Goal: Task Accomplishment & Management: Complete application form

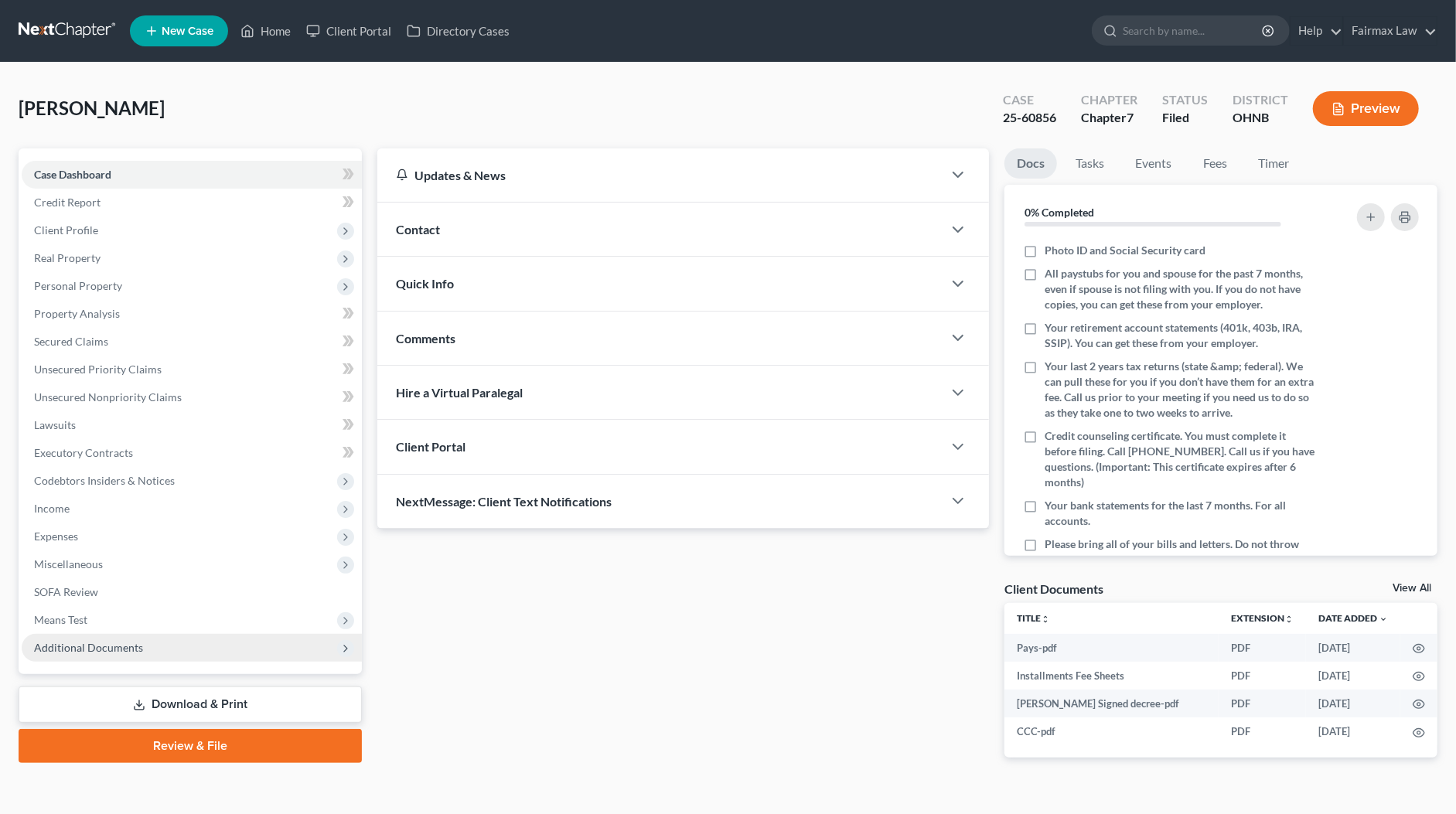
drag, startPoint x: 118, startPoint y: 657, endPoint x: 118, endPoint y: 688, distance: 31.0
click at [118, 657] on span "Additional Documents" at bounding box center [191, 647] width 340 height 27
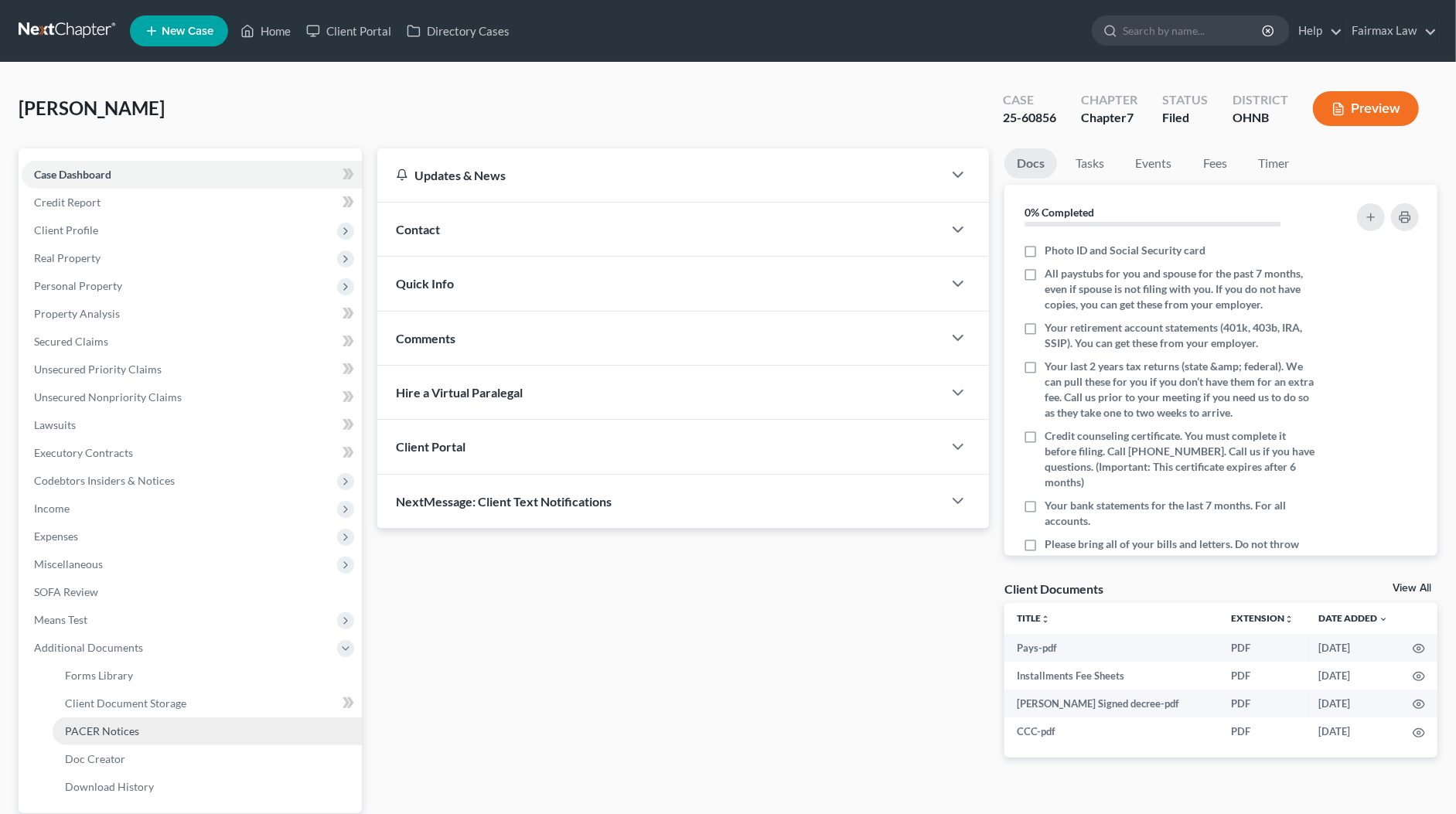
click at [108, 725] on span "PACER Notices" at bounding box center [102, 731] width 75 height 13
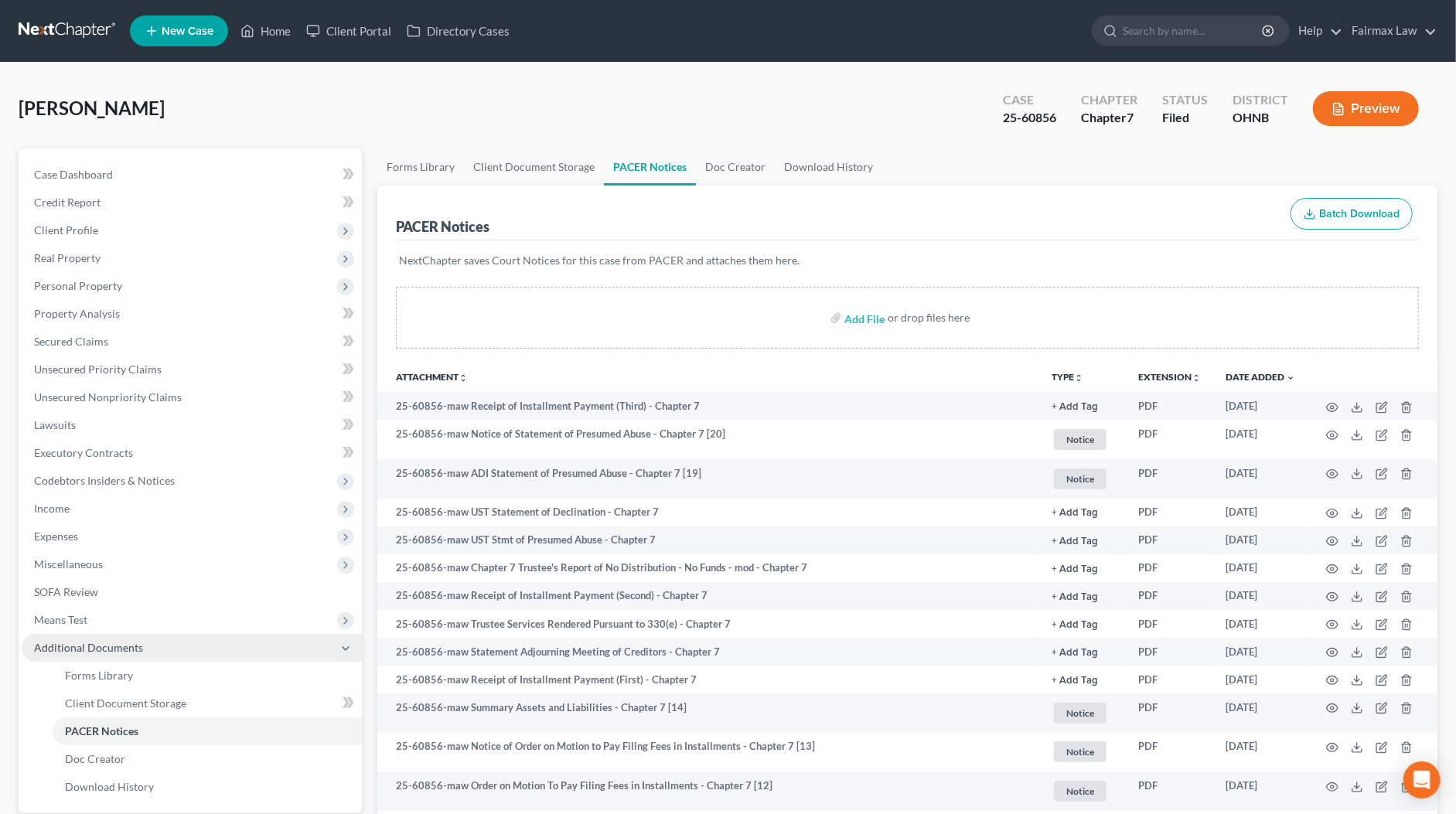
scroll to position [46, 0]
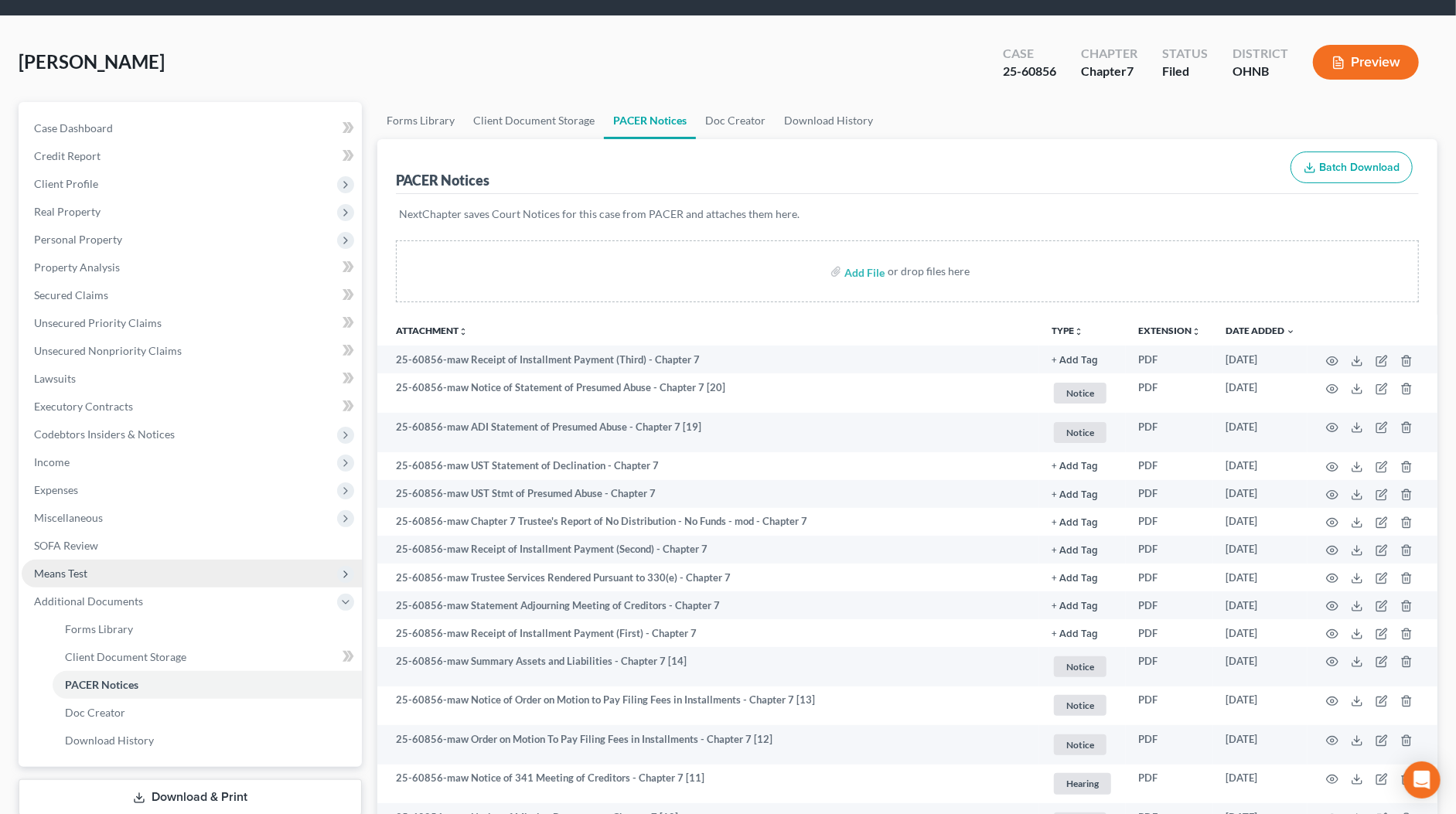
click at [94, 569] on span "Means Test" at bounding box center [191, 574] width 340 height 27
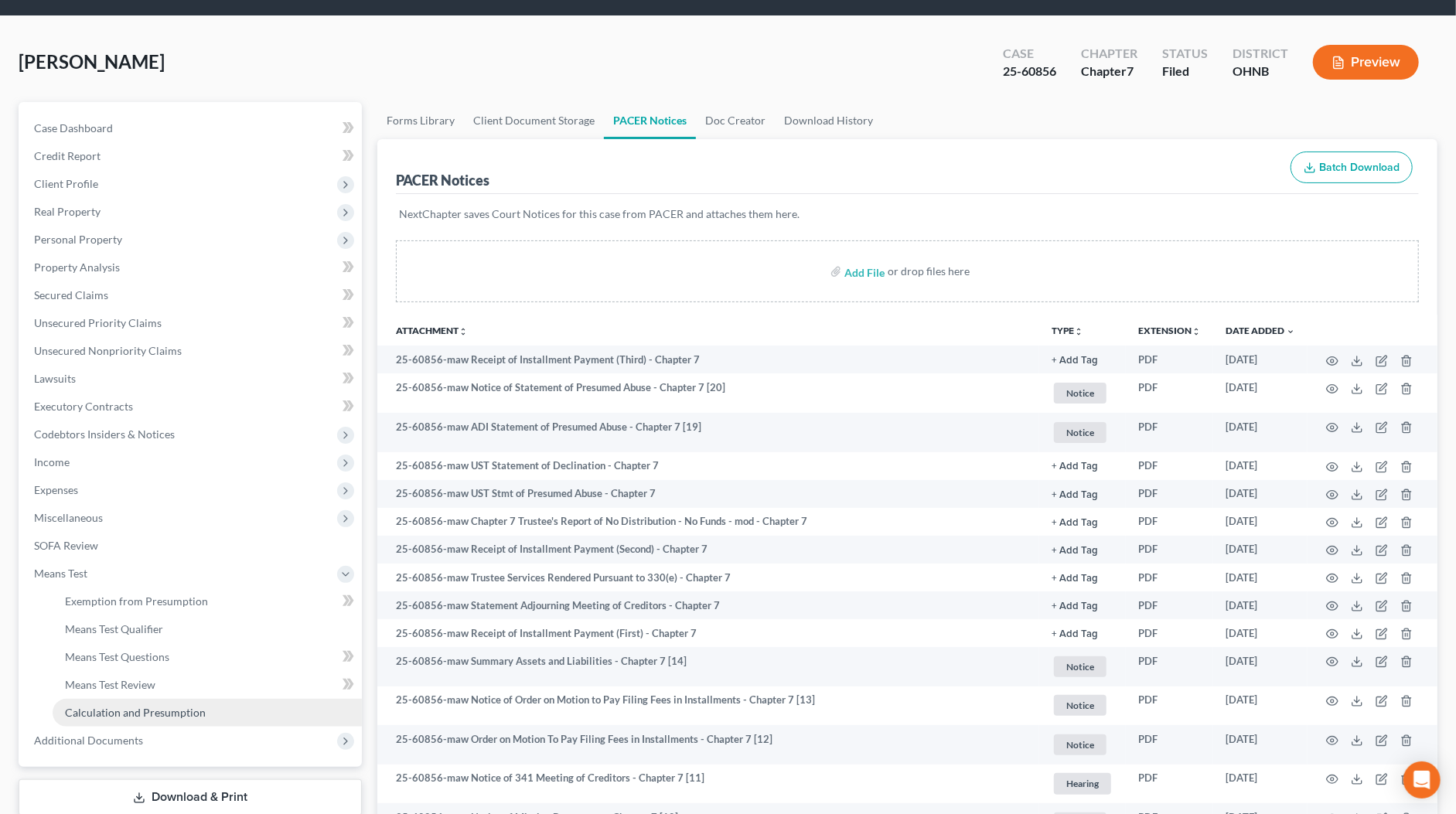
click at [119, 702] on link "Calculation and Presumption" at bounding box center [207, 713] width 309 height 27
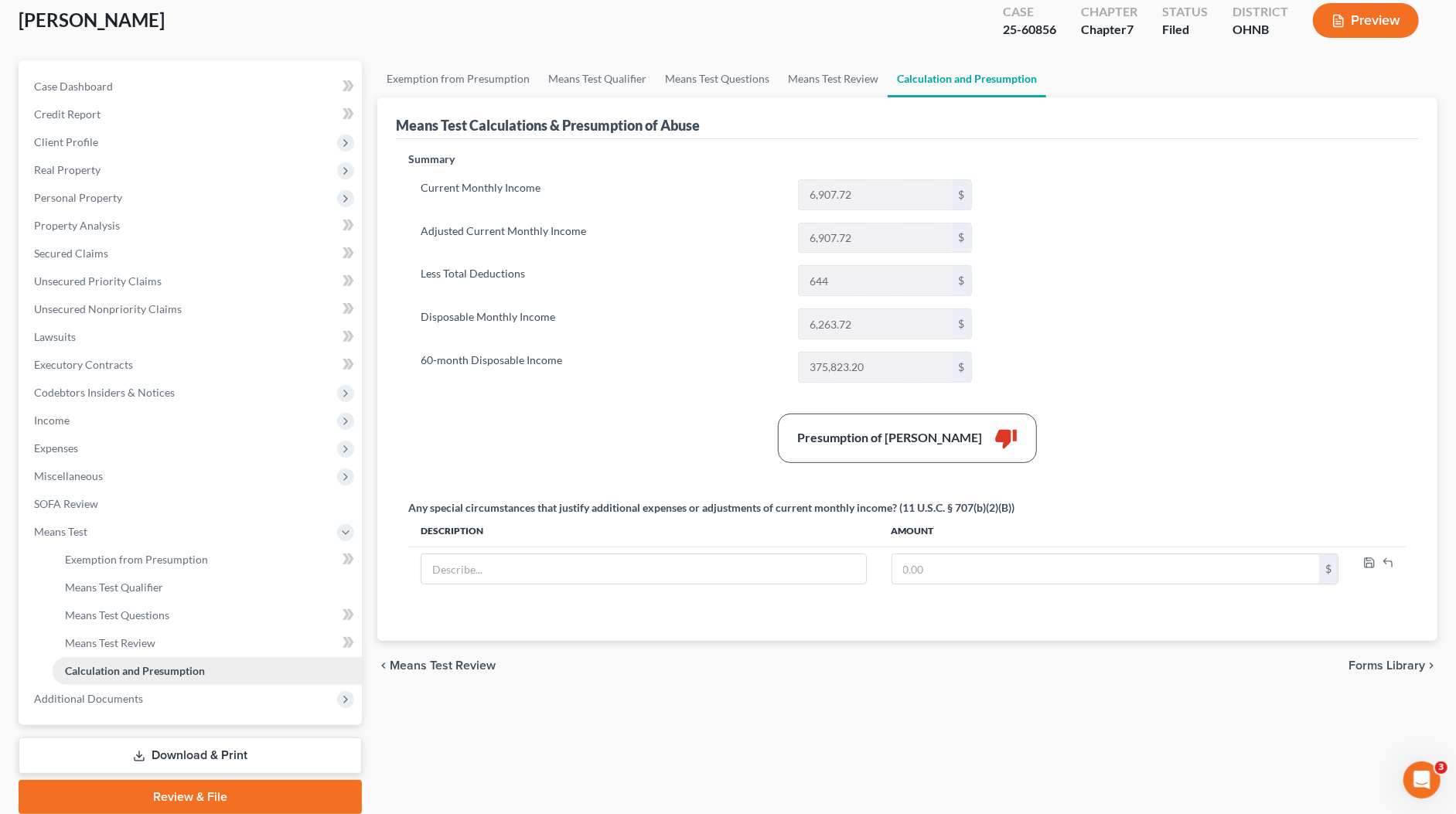
scroll to position [144, 0]
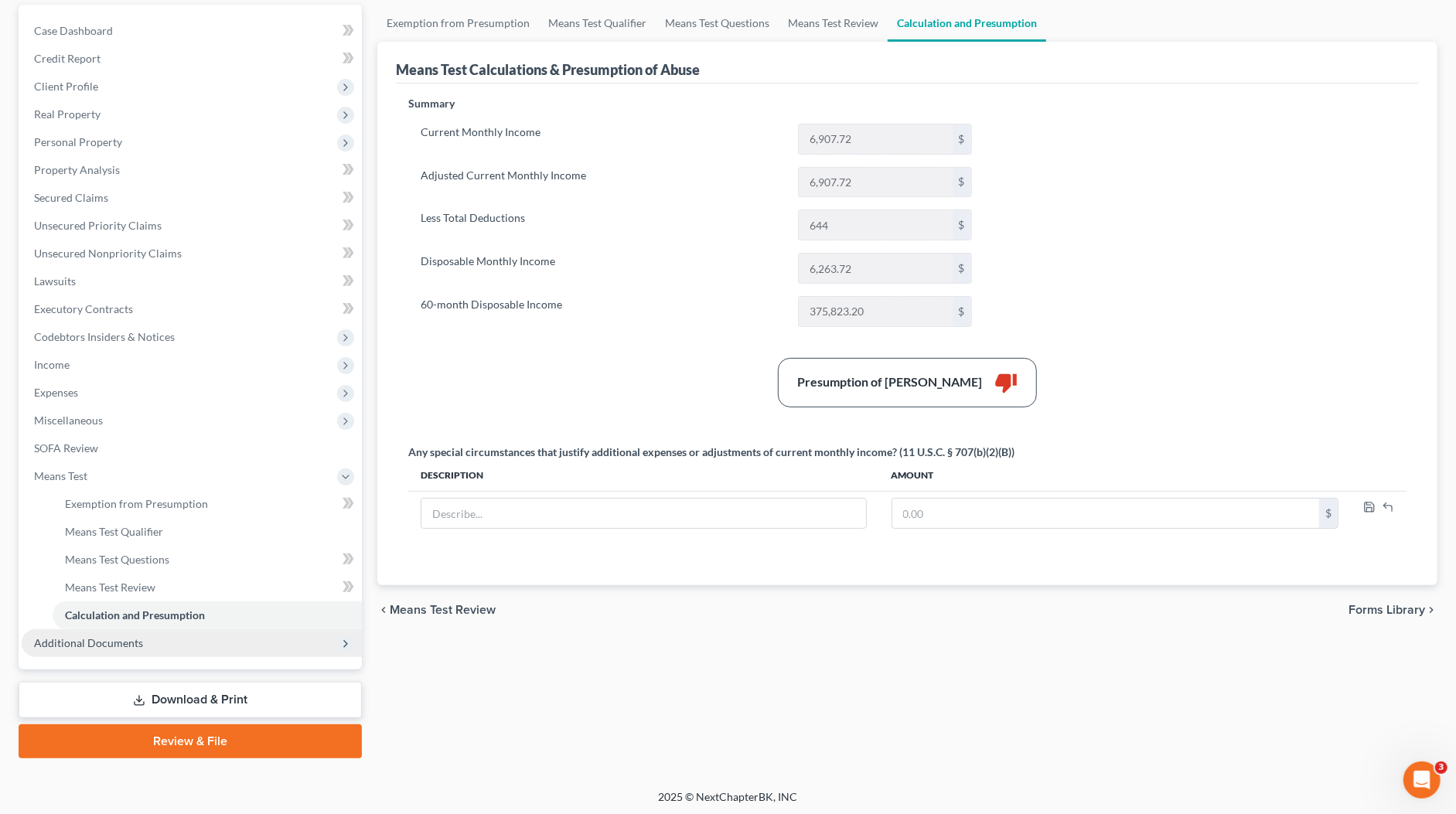
click at [116, 641] on span "Additional Documents" at bounding box center [88, 642] width 109 height 13
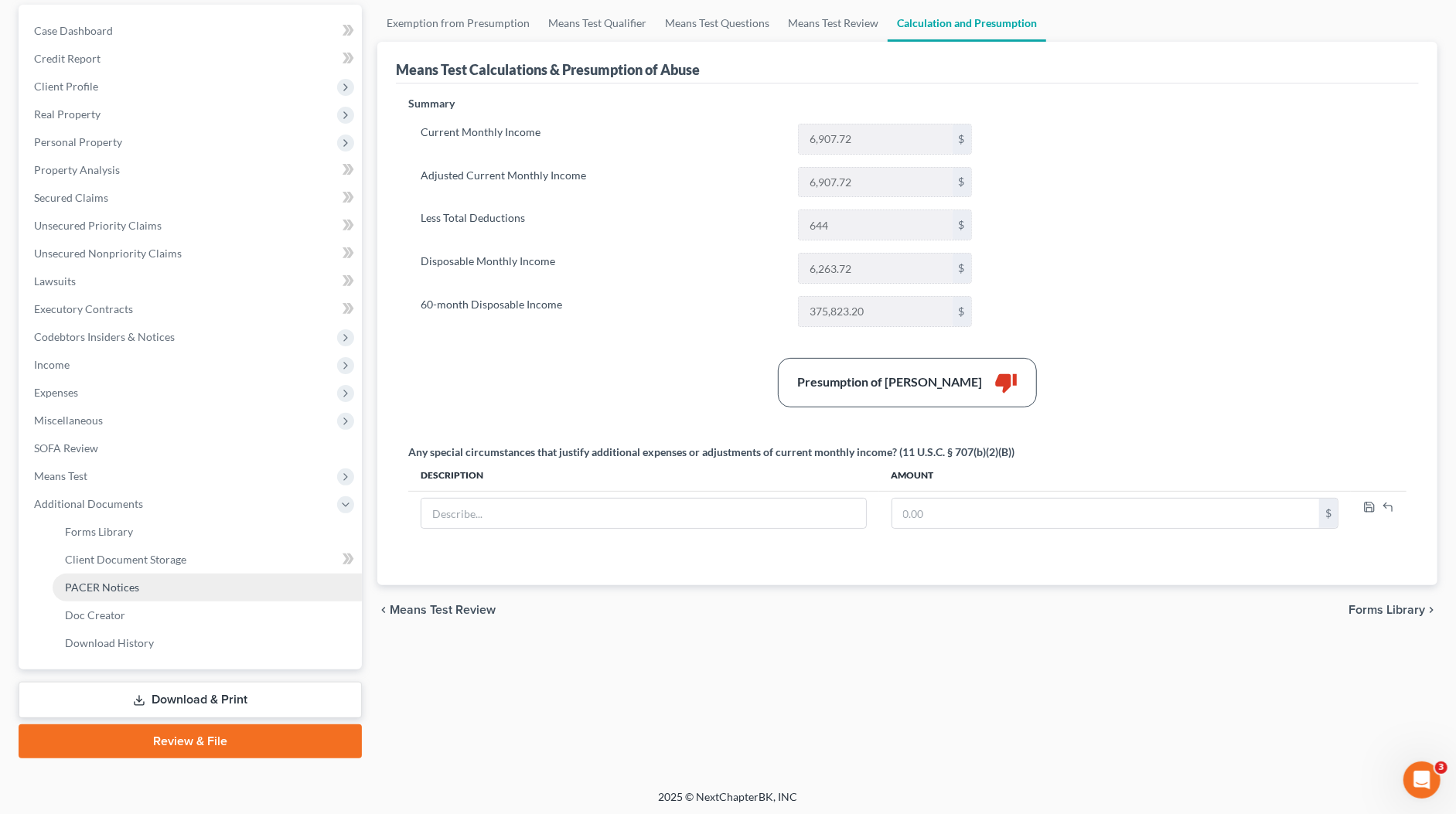
click at [144, 588] on link "PACER Notices" at bounding box center [207, 587] width 309 height 27
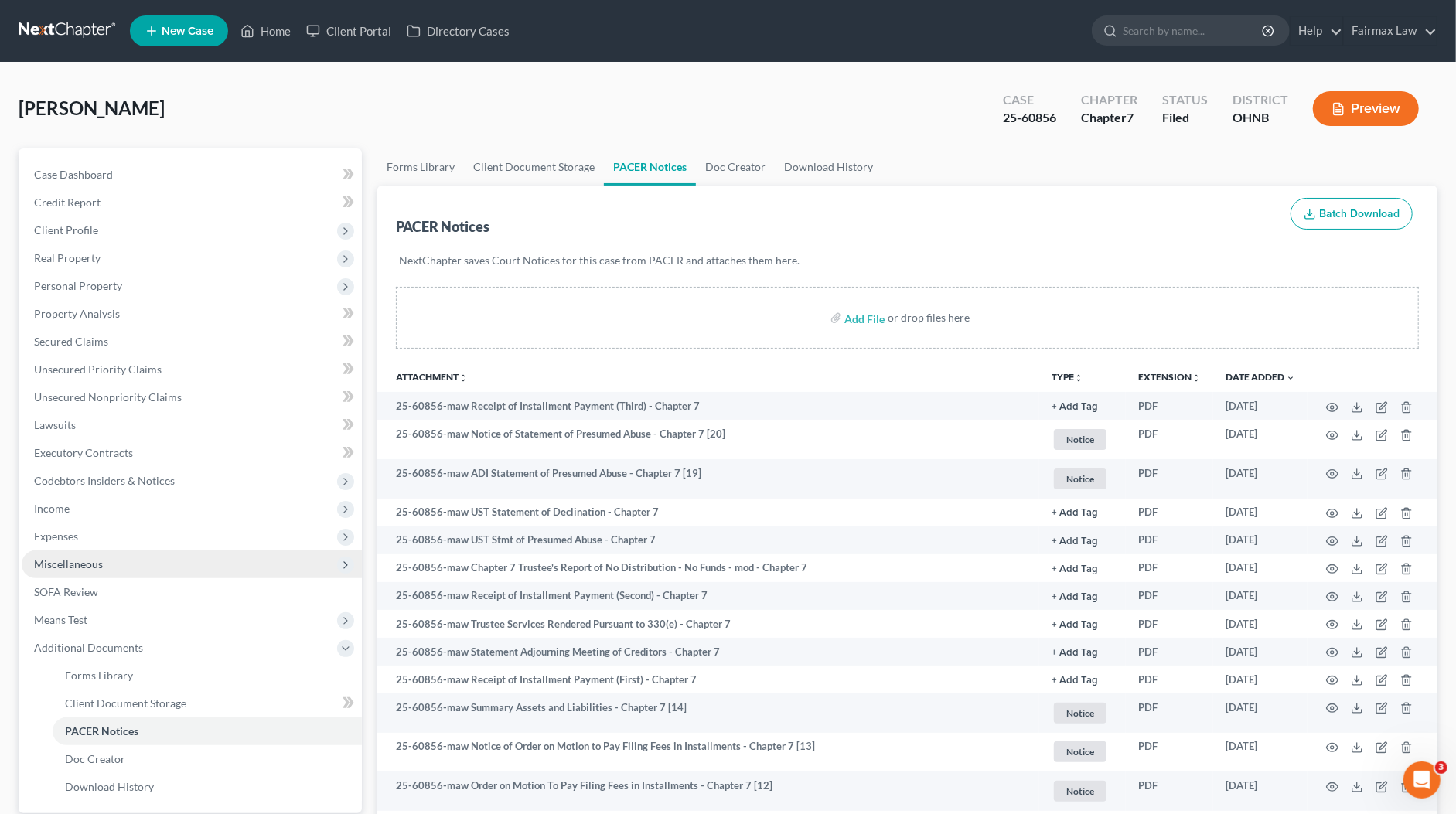
click at [86, 567] on span "Miscellaneous" at bounding box center [69, 563] width 69 height 13
drag, startPoint x: 104, startPoint y: 585, endPoint x: 183, endPoint y: 574, distance: 79.8
click at [104, 585] on span "Attorney / Credit Counseling Fees" at bounding box center [146, 591] width 163 height 13
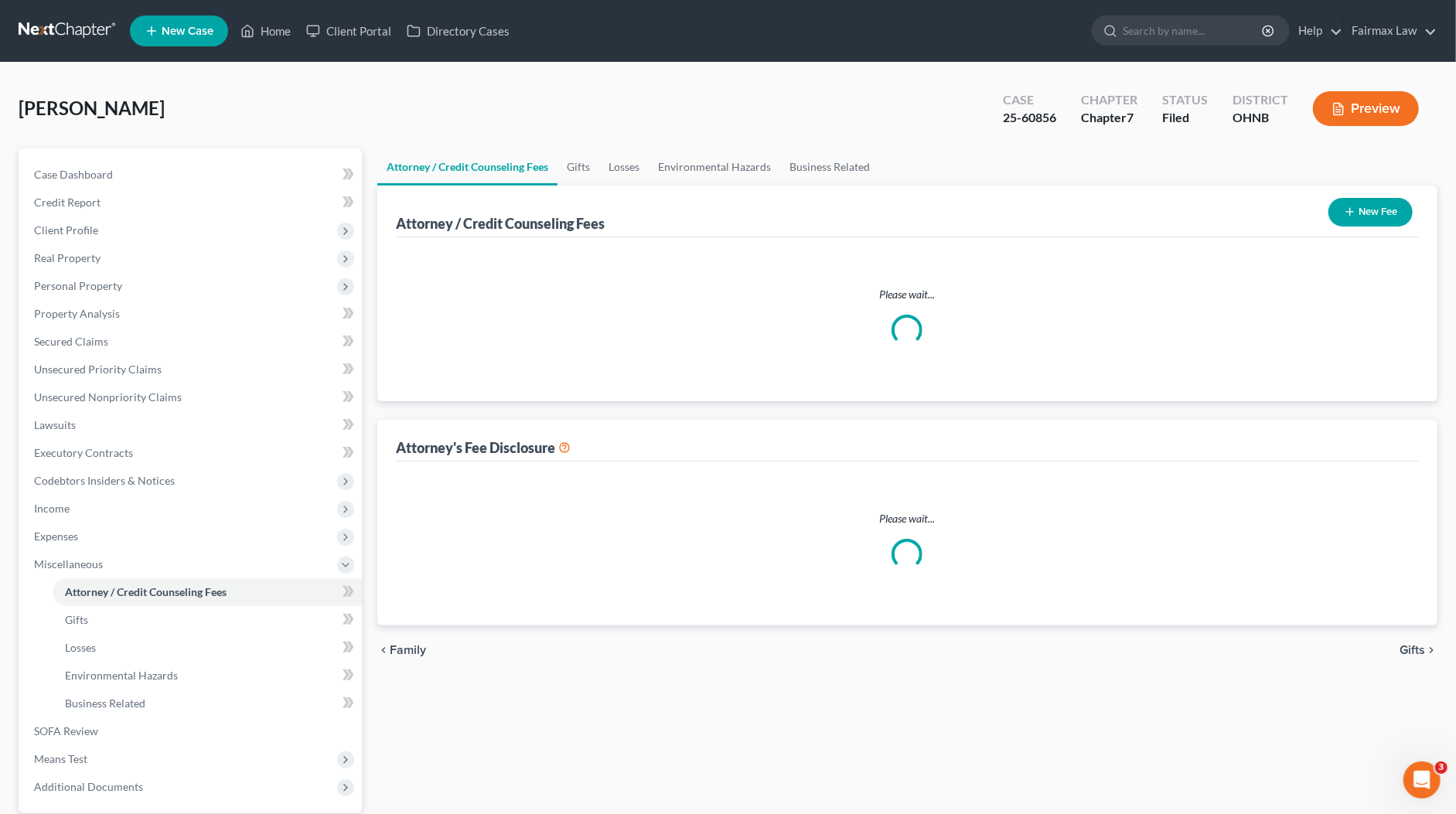
select select "1"
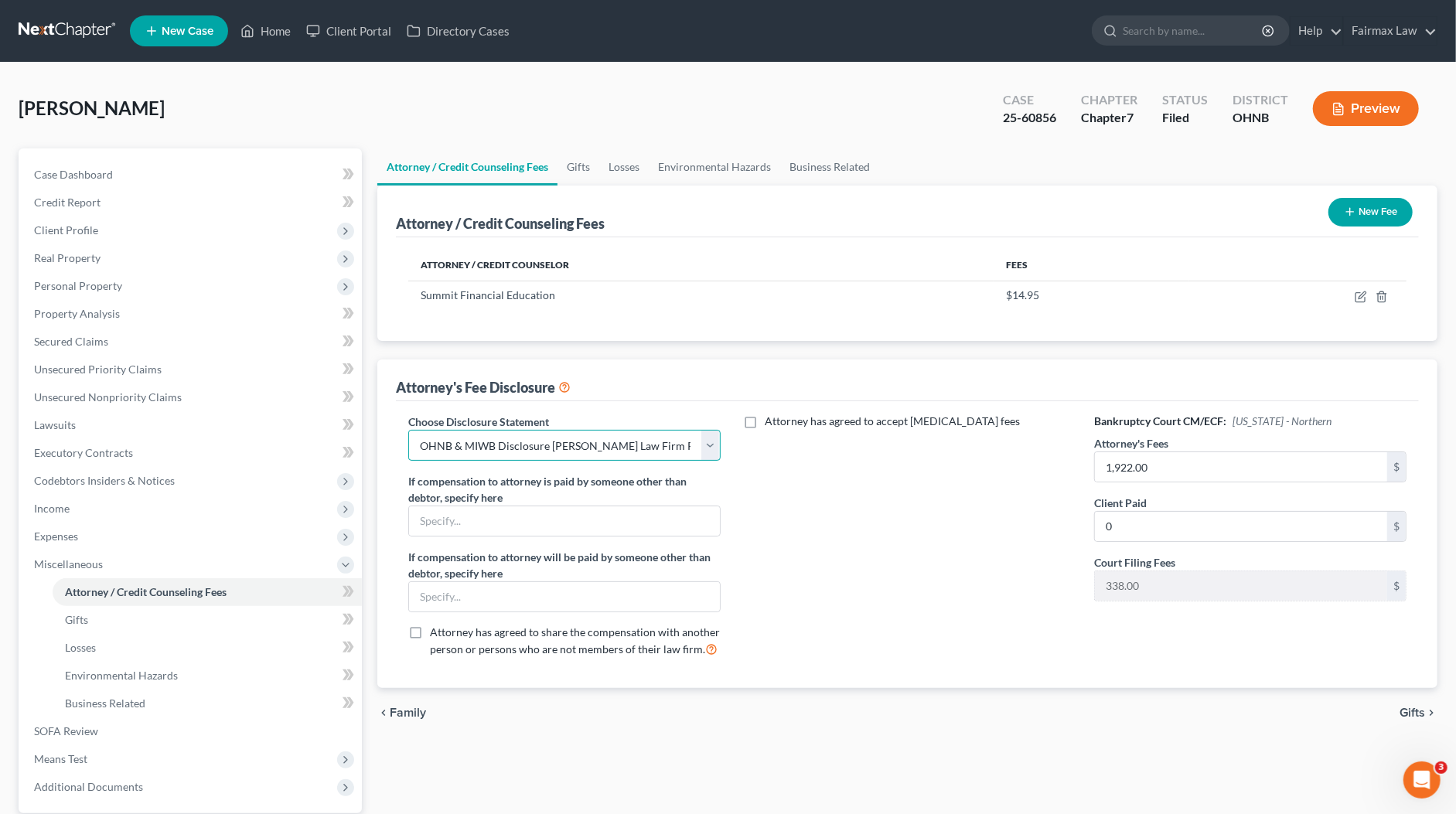
click at [552, 439] on select "Select WDMI - Chapter 13 - Disclosure of Attorney Compensation OHNB & MIWB Disc…" at bounding box center [564, 445] width 313 height 31
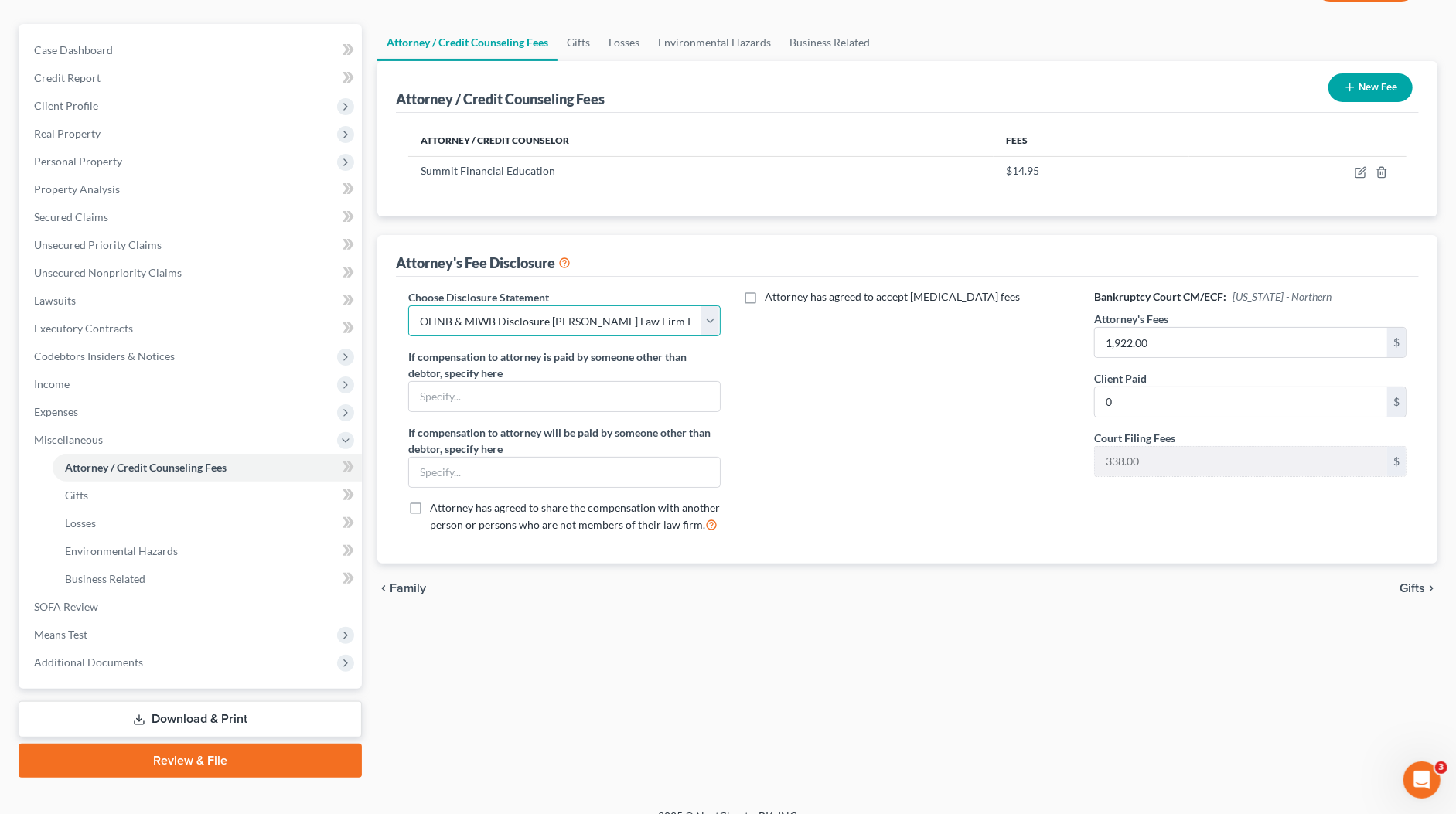
scroll to position [144, 0]
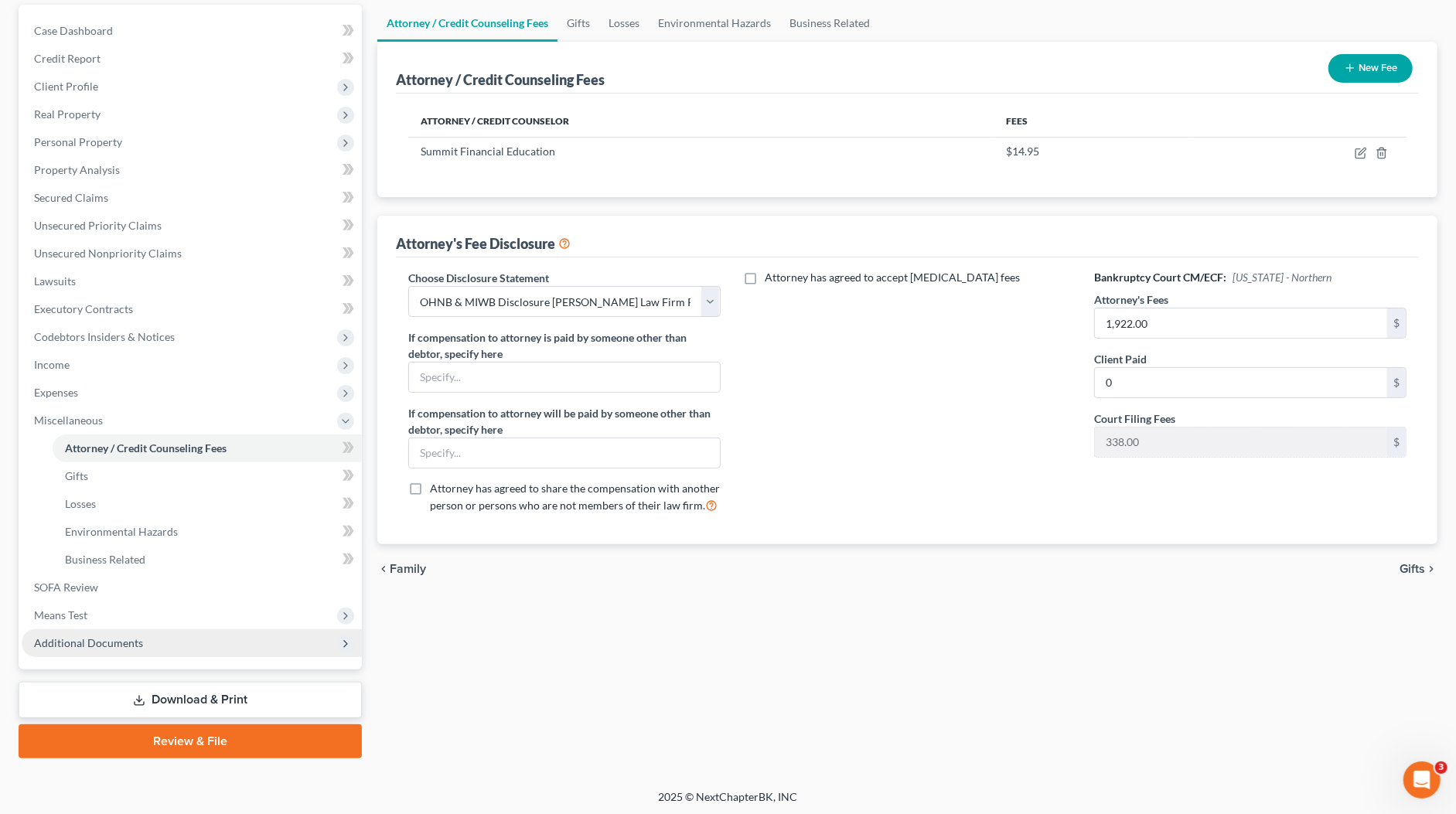
click at [115, 648] on span "Additional Documents" at bounding box center [191, 643] width 340 height 27
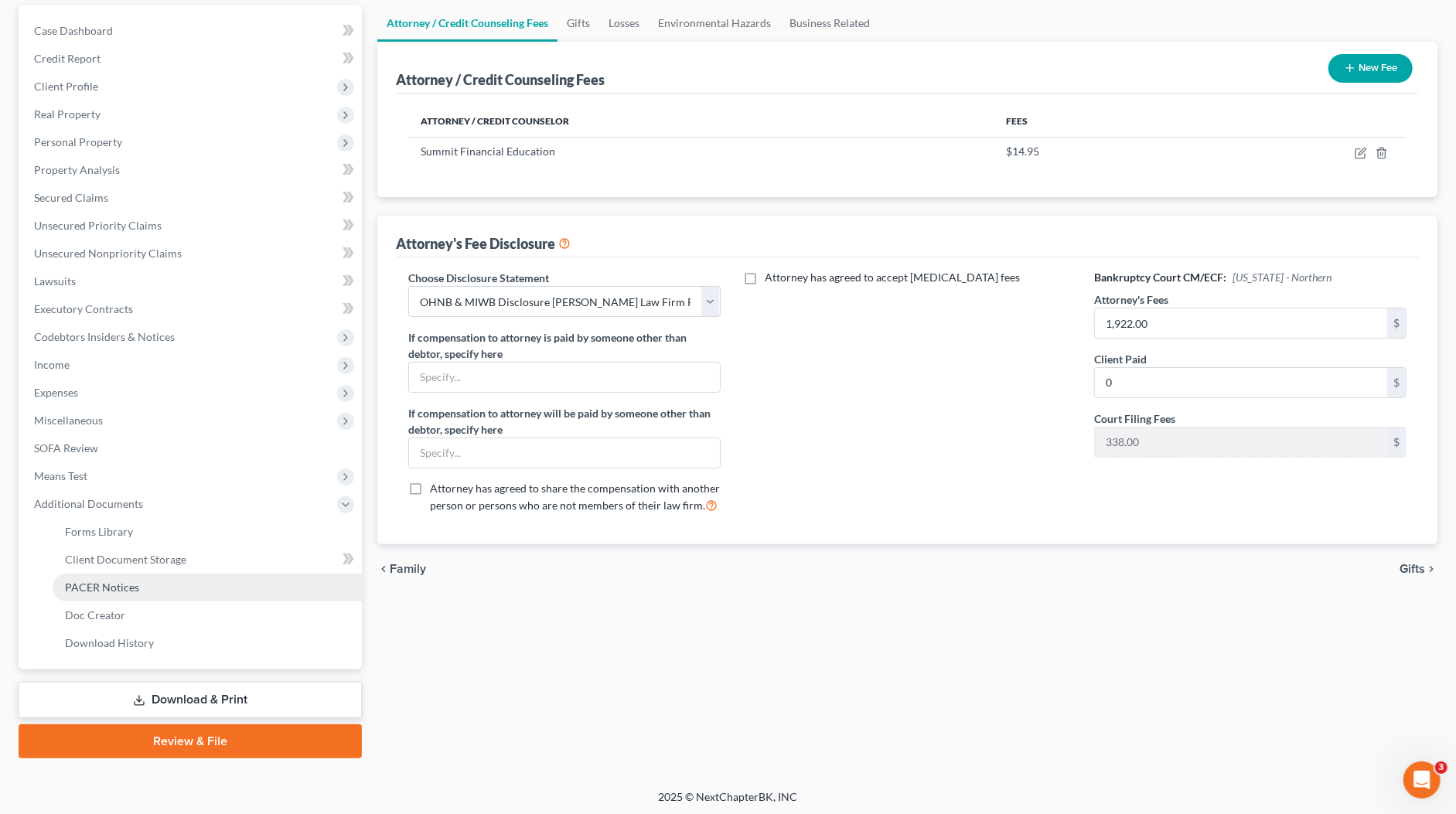
click at [125, 584] on span "PACER Notices" at bounding box center [102, 586] width 75 height 13
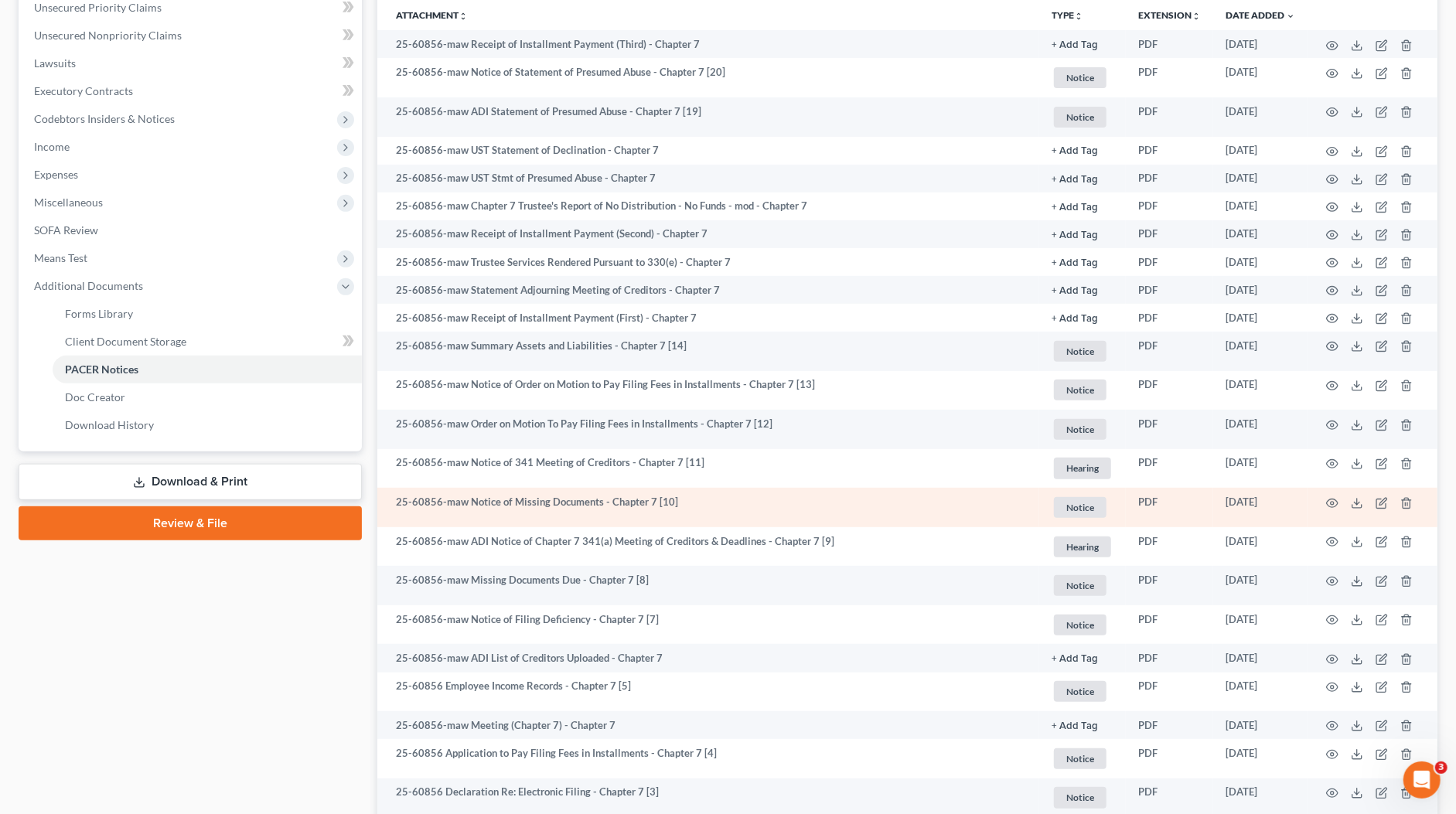
scroll to position [485, 0]
